Goal: Information Seeking & Learning: Learn about a topic

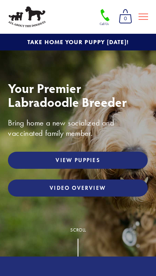
click at [150, 16] on button at bounding box center [143, 17] width 16 height 14
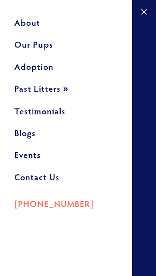
click at [48, 49] on link "Our Pups" at bounding box center [66, 47] width 104 height 22
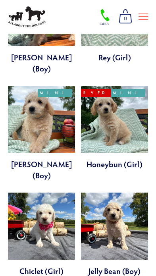
scroll to position [476, 0]
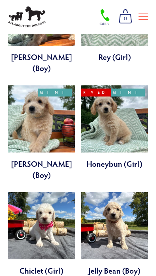
click at [137, 192] on link at bounding box center [114, 234] width 67 height 84
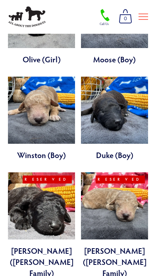
scroll to position [1628, 0]
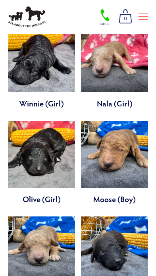
click at [121, 217] on link at bounding box center [114, 259] width 67 height 84
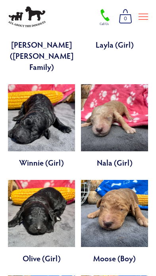
scroll to position [1562, 0]
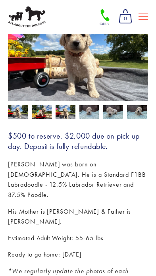
scroll to position [100, 0]
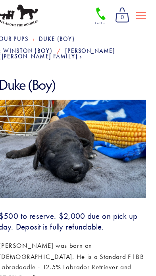
scroll to position [29, 0]
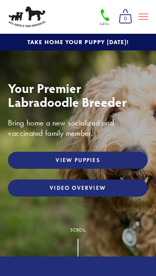
click at [39, 163] on link "View Puppies" at bounding box center [78, 160] width 140 height 17
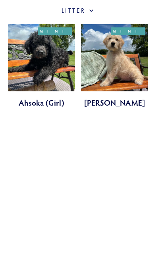
scroll to position [159, 0]
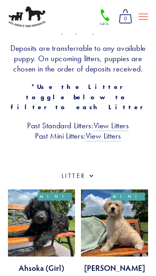
click at [73, 172] on label "Category" at bounding box center [78, 176] width 140 height 9
checkbox input "true"
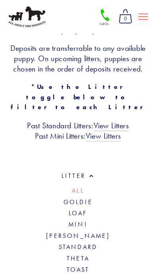
click at [126, 121] on link "View Litters" at bounding box center [111, 126] width 35 height 10
click at [59, 243] on link "Standard" at bounding box center [78, 247] width 39 height 8
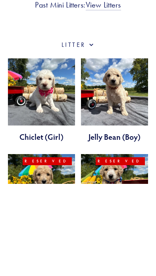
scroll to position [197, 0]
